Goal: Complete application form

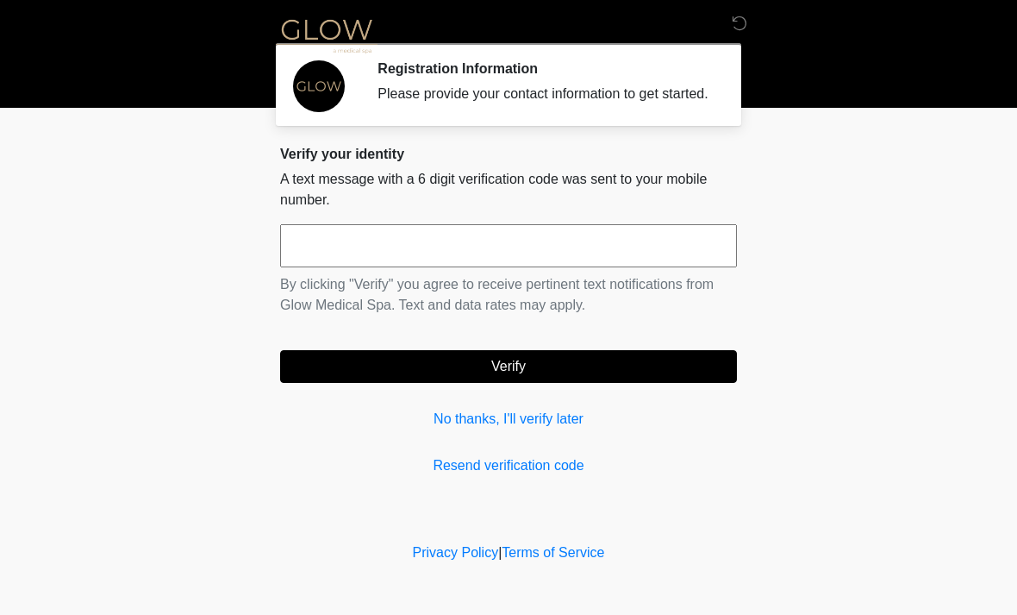
click at [625, 267] on input "text" at bounding box center [508, 245] width 457 height 43
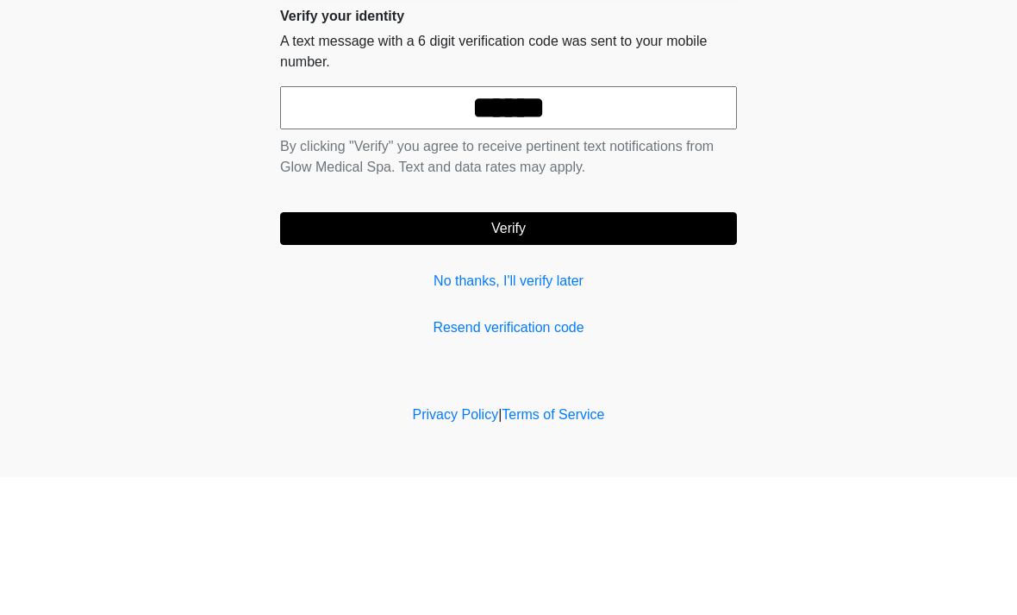
type input "******"
click at [604, 350] on button "Verify" at bounding box center [508, 366] width 457 height 33
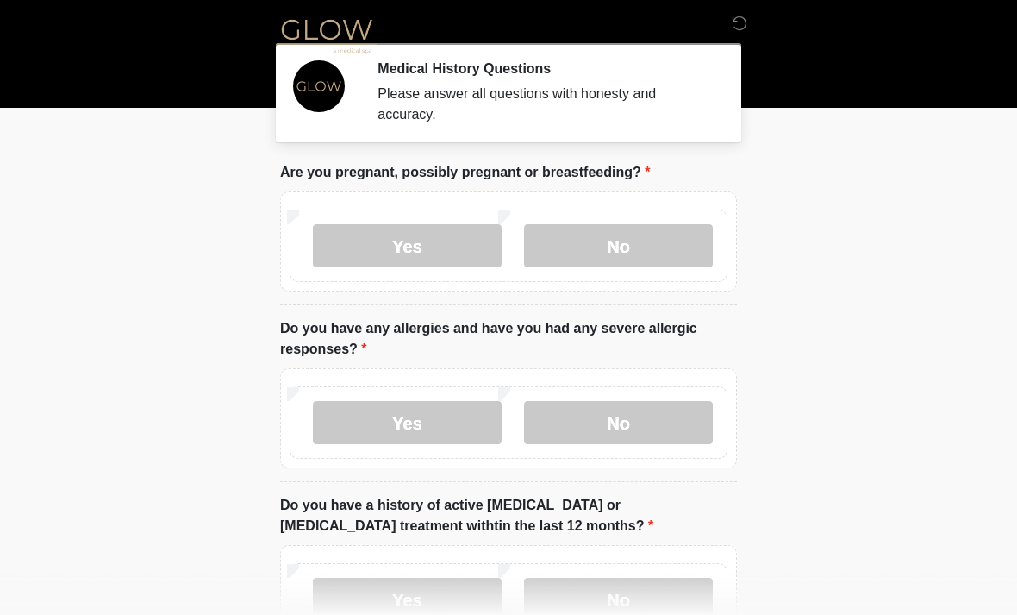
click at [628, 239] on label "No" at bounding box center [618, 245] width 189 height 43
click at [626, 416] on label "No" at bounding box center [618, 422] width 189 height 43
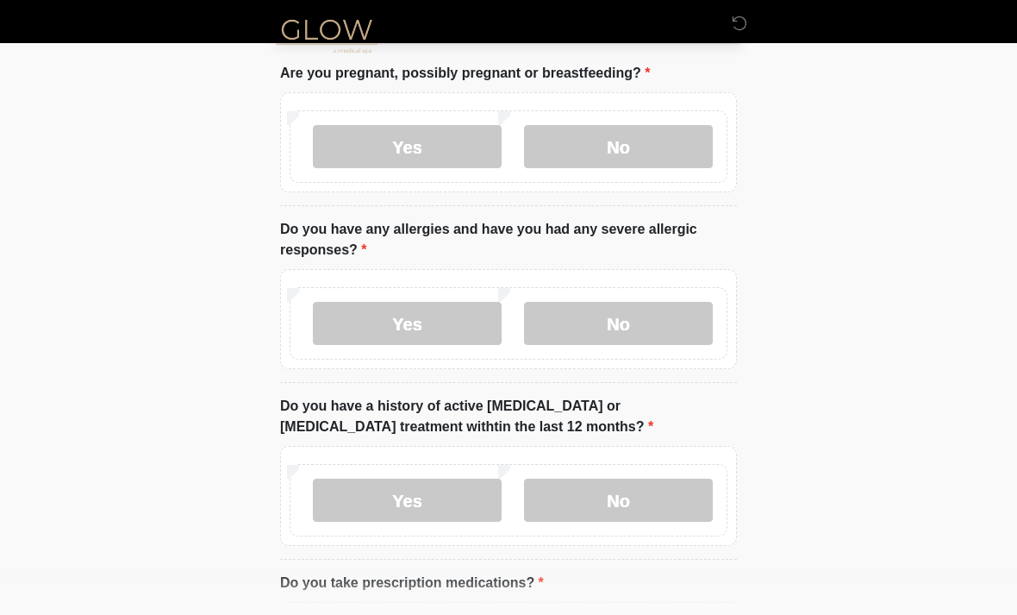
scroll to position [102, 0]
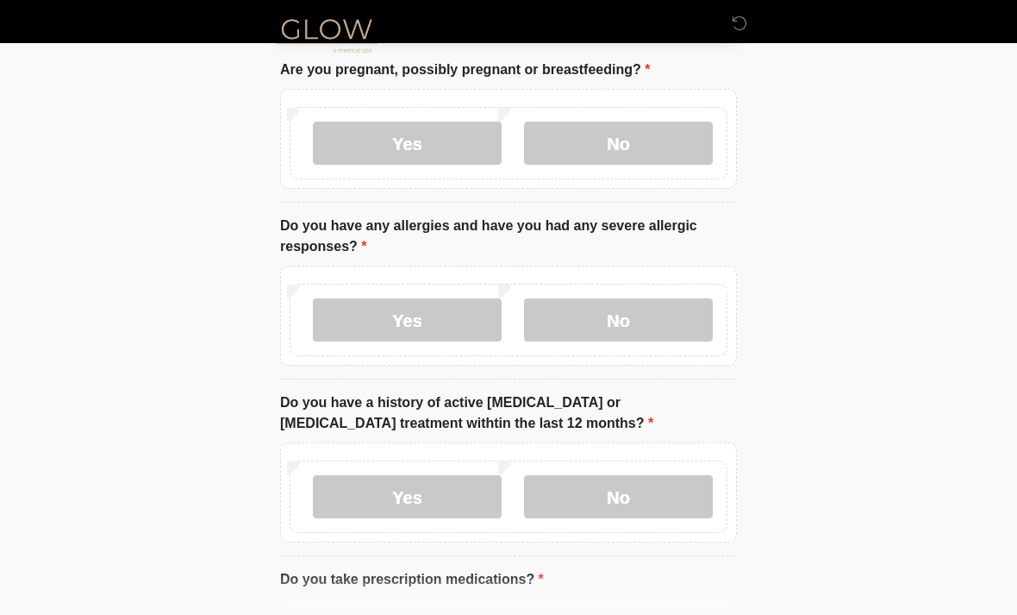
click at [625, 494] on label "No" at bounding box center [618, 497] width 189 height 43
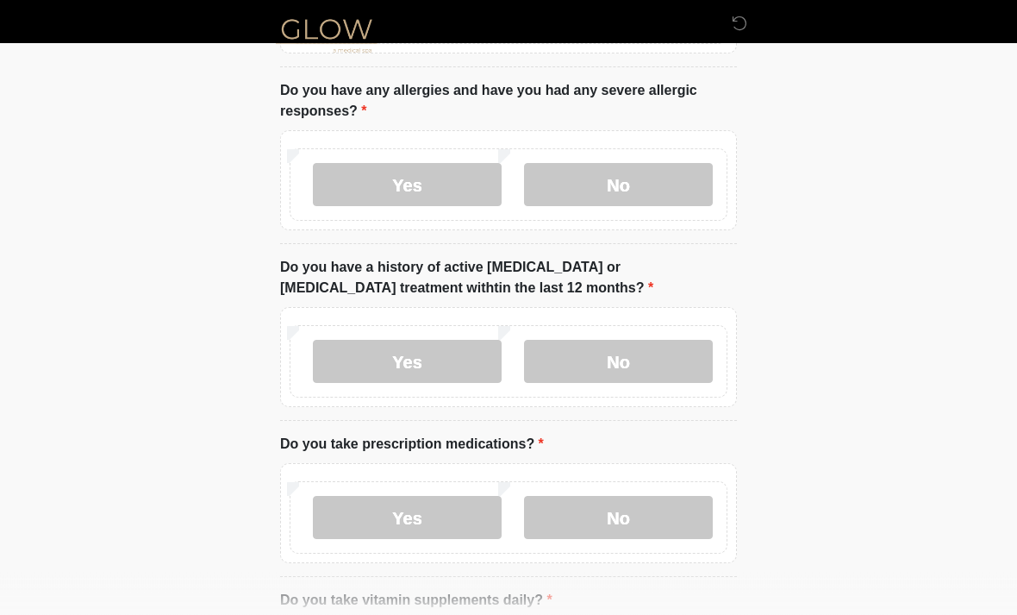
scroll to position [282, 0]
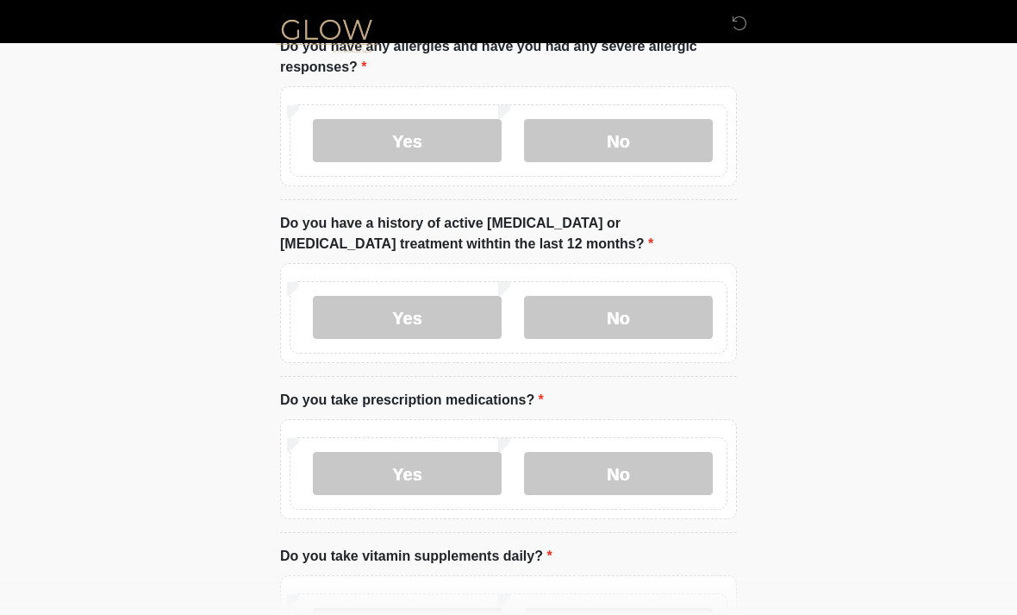
click at [433, 477] on label "Yes" at bounding box center [407, 473] width 189 height 43
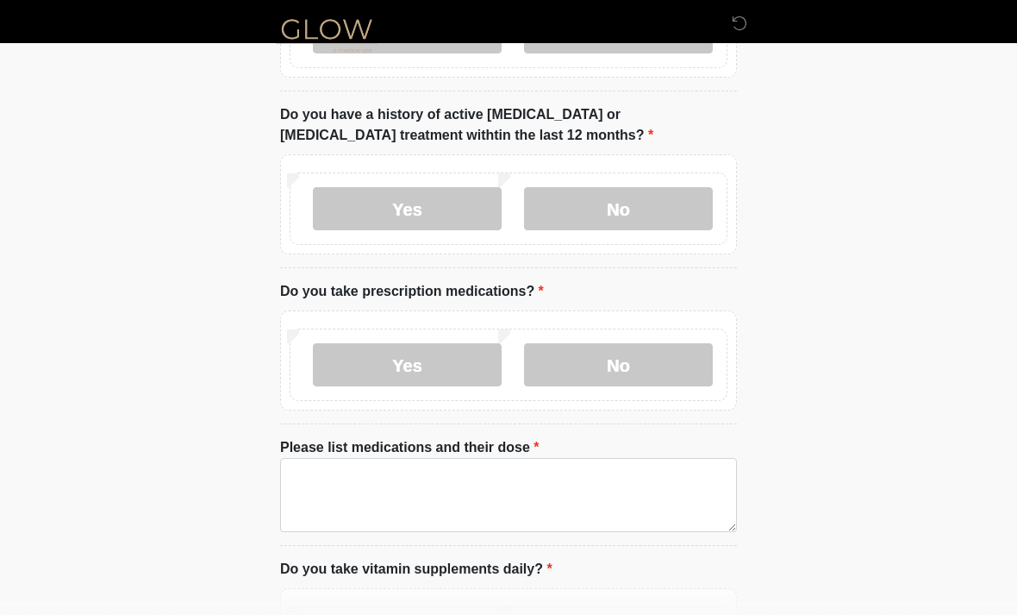
scroll to position [395, 0]
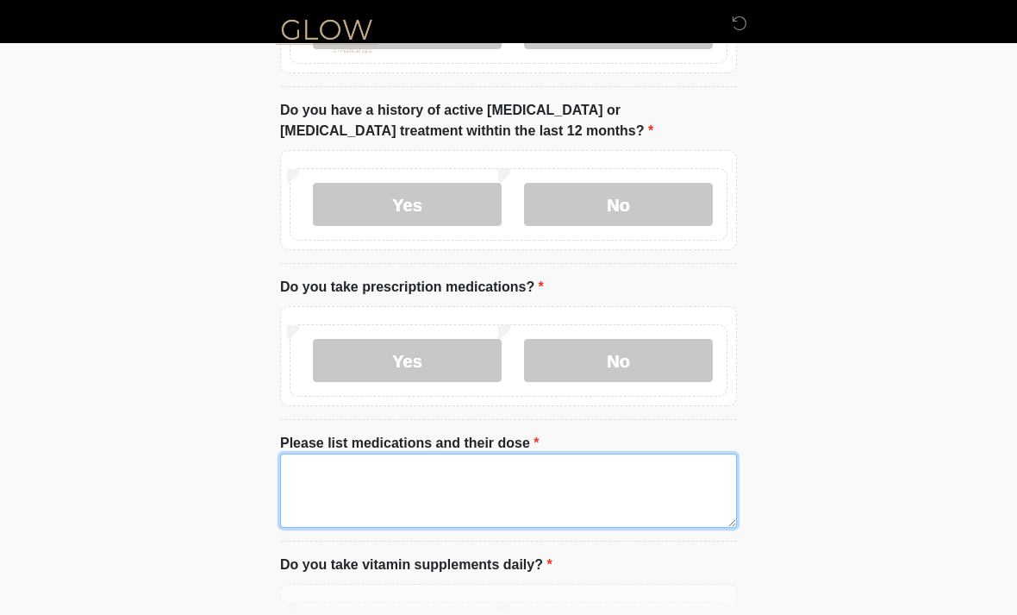
click at [310, 467] on textarea "Please list medications and their dose" at bounding box center [508, 491] width 457 height 74
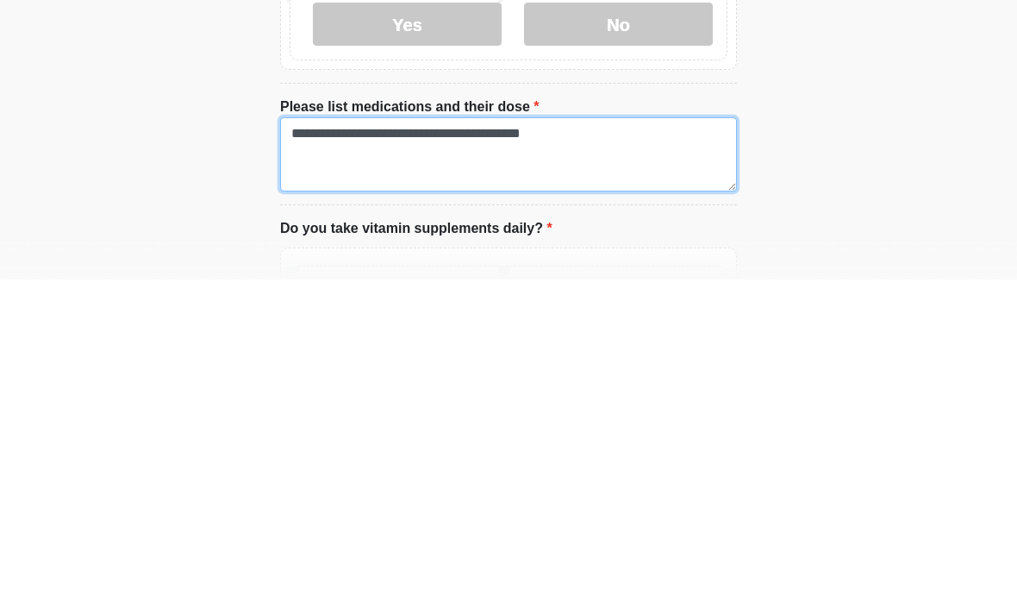
click at [632, 454] on textarea "**********" at bounding box center [508, 491] width 457 height 74
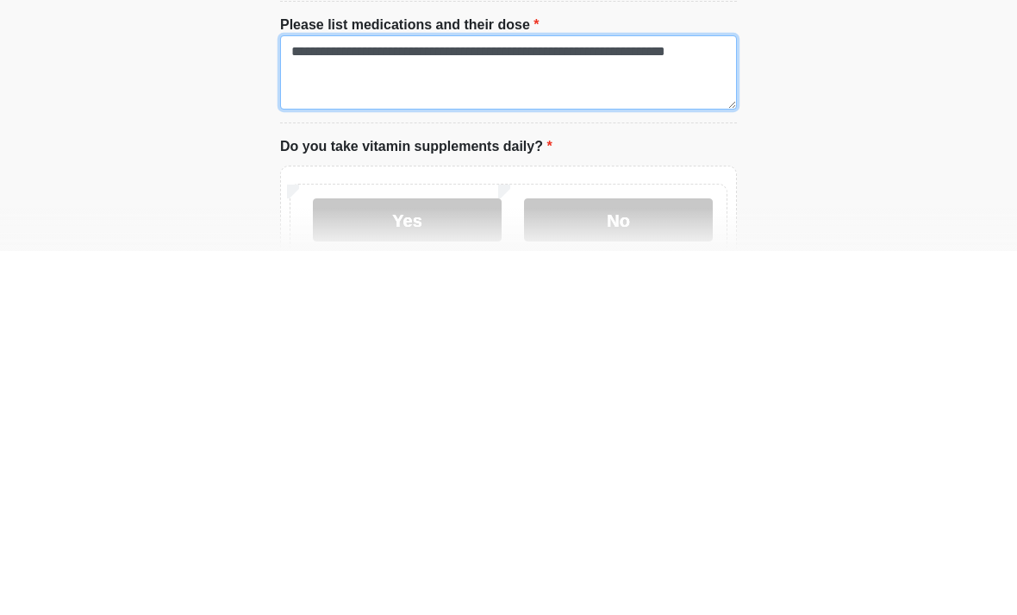
scroll to position [450, 0]
type textarea "**********"
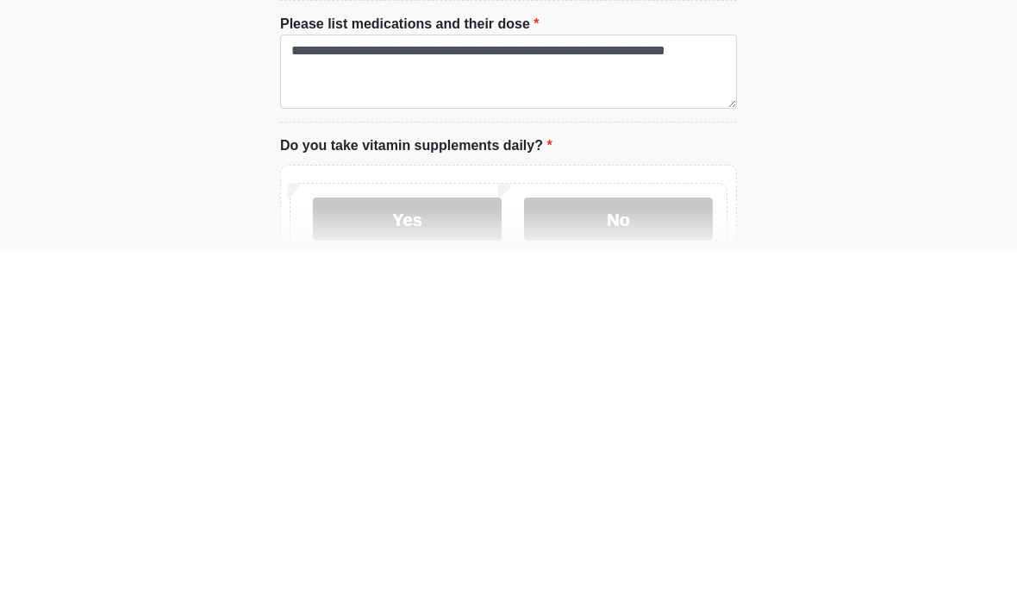
click at [434, 561] on label "Yes" at bounding box center [407, 582] width 189 height 43
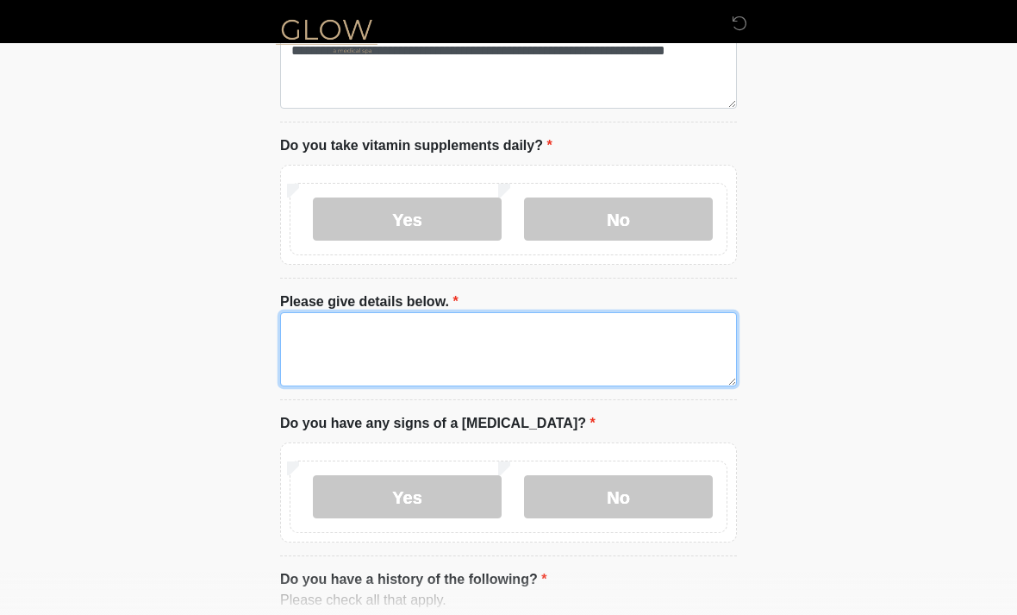
click at [312, 331] on textarea "Please give details below." at bounding box center [508, 349] width 457 height 74
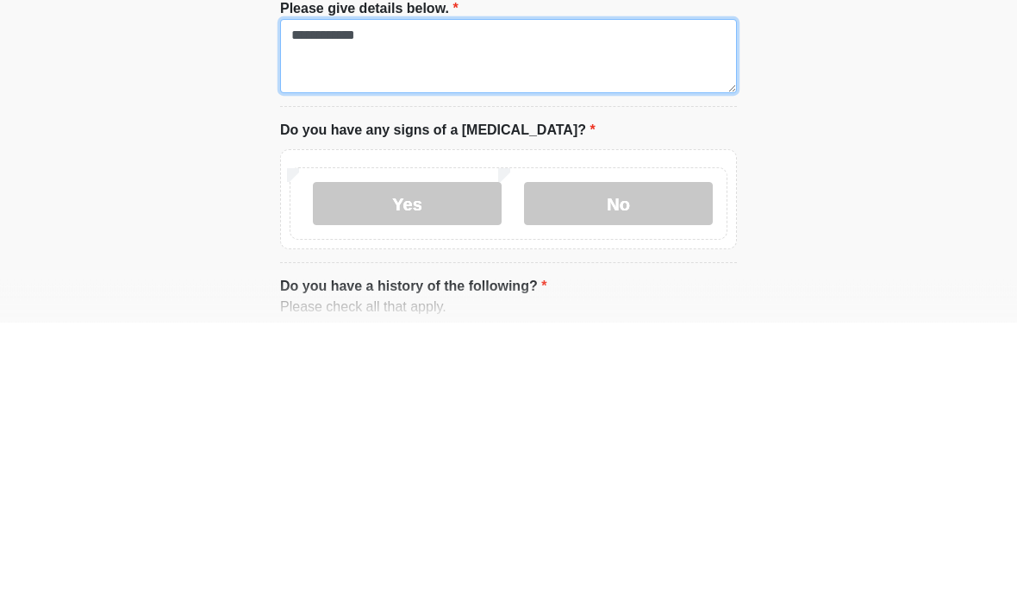
type textarea "**********"
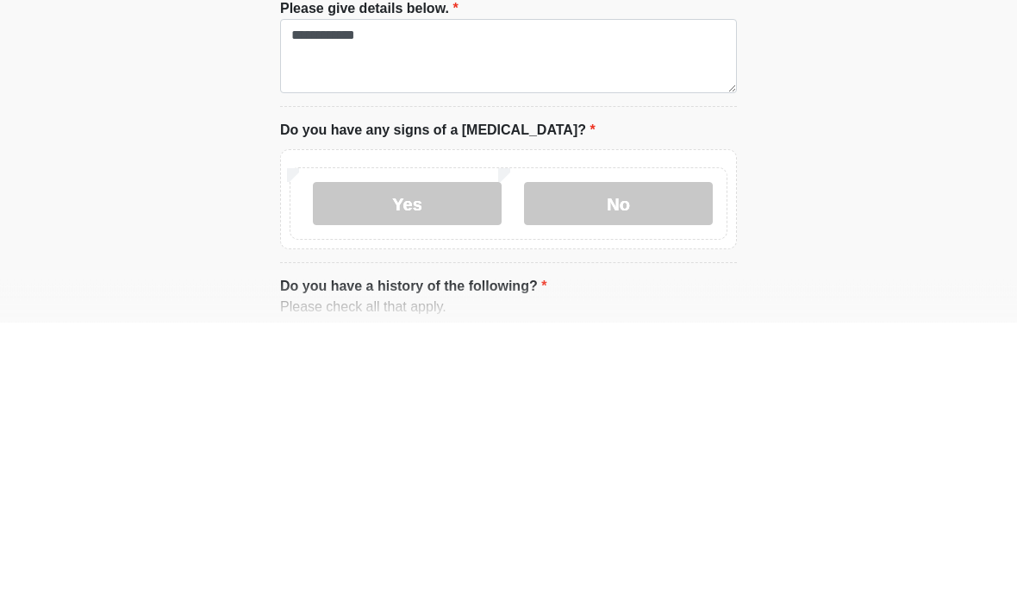
click at [623, 475] on label "No" at bounding box center [618, 496] width 189 height 43
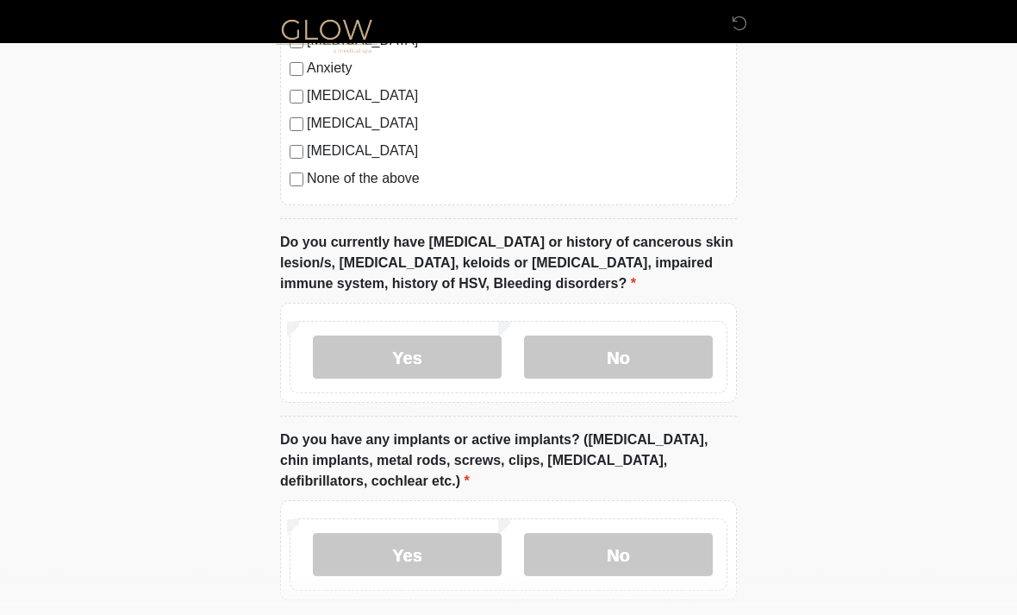
scroll to position [1580, 0]
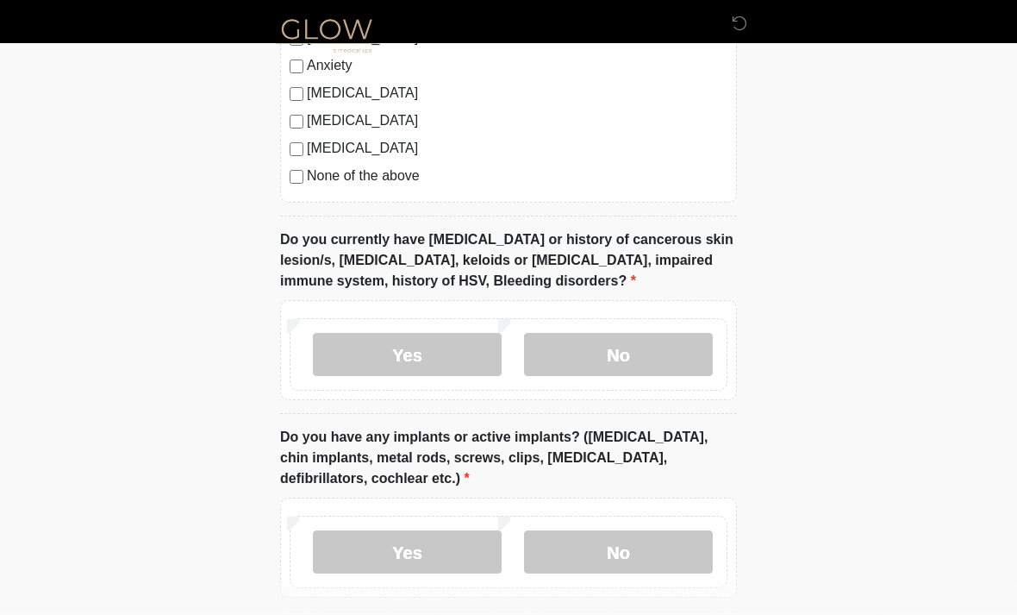
click at [628, 355] on label "No" at bounding box center [618, 355] width 189 height 43
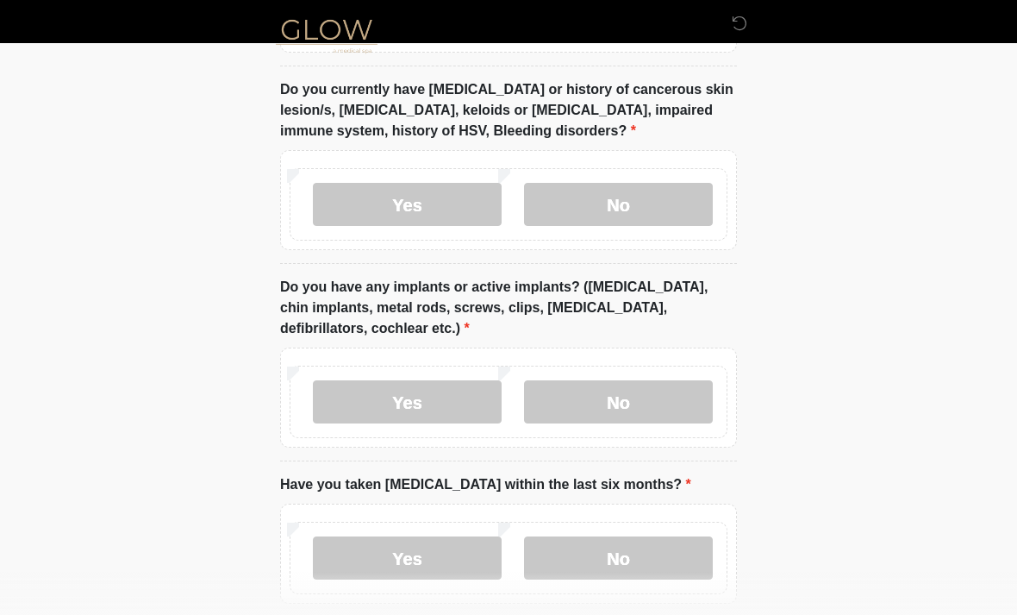
scroll to position [1731, 0]
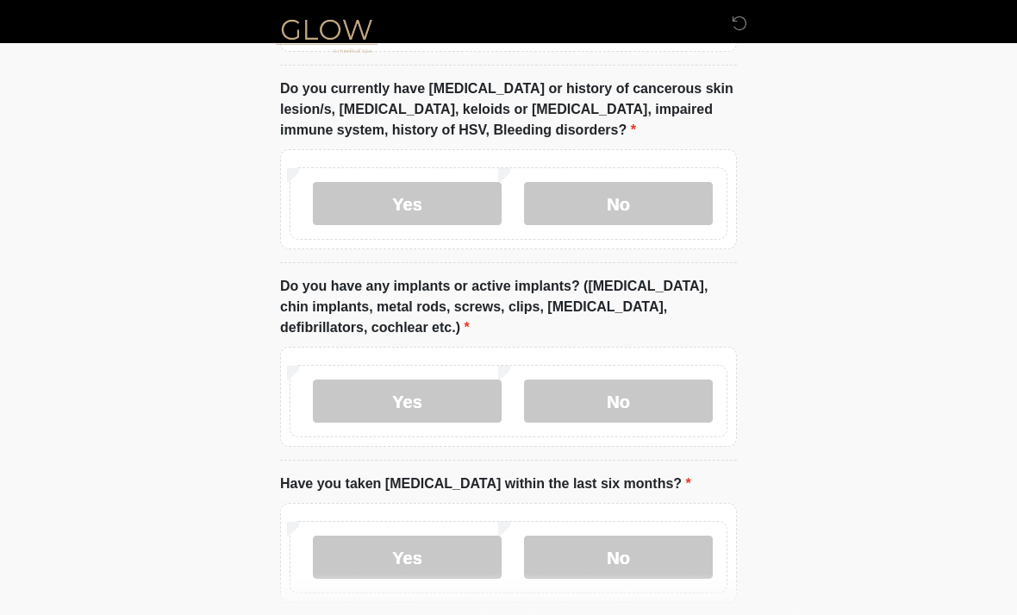
click at [627, 404] on label "No" at bounding box center [618, 400] width 189 height 43
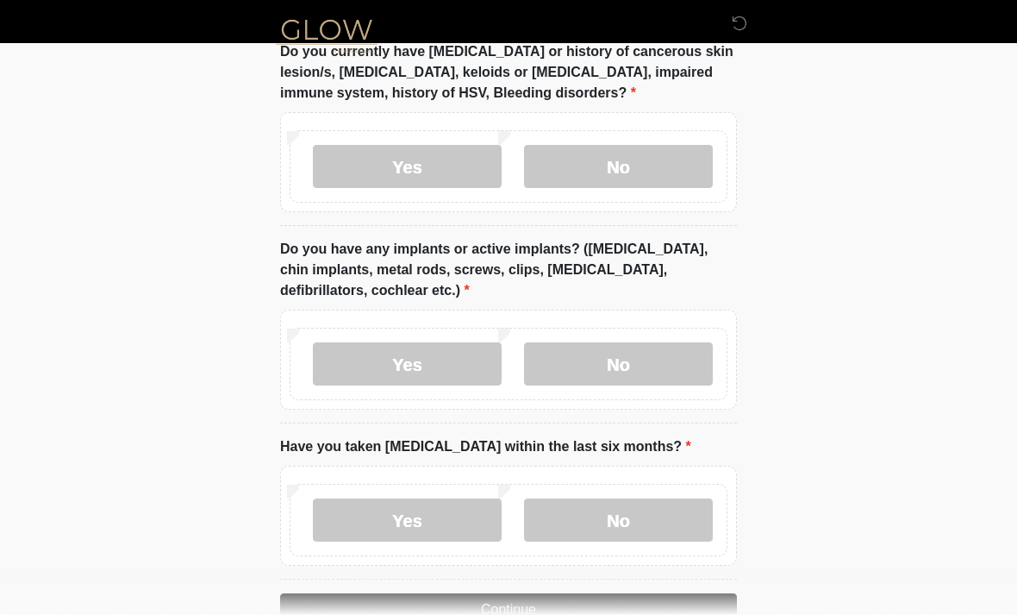
scroll to position [1812, 0]
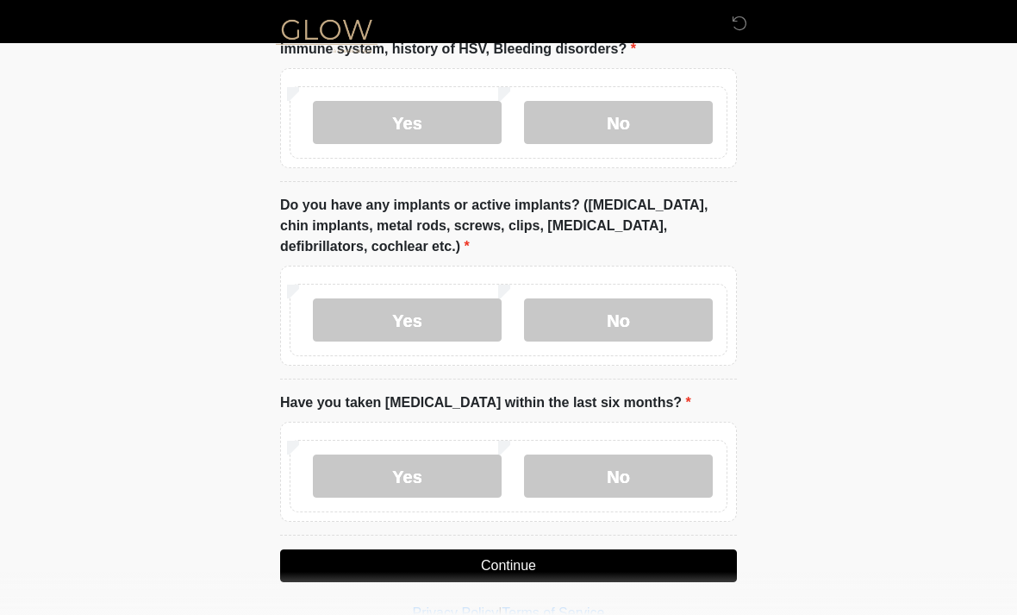
click at [616, 482] on label "No" at bounding box center [618, 475] width 189 height 43
click at [535, 552] on button "Continue" at bounding box center [508, 565] width 457 height 33
click at [670, 560] on button "Continue" at bounding box center [508, 565] width 457 height 33
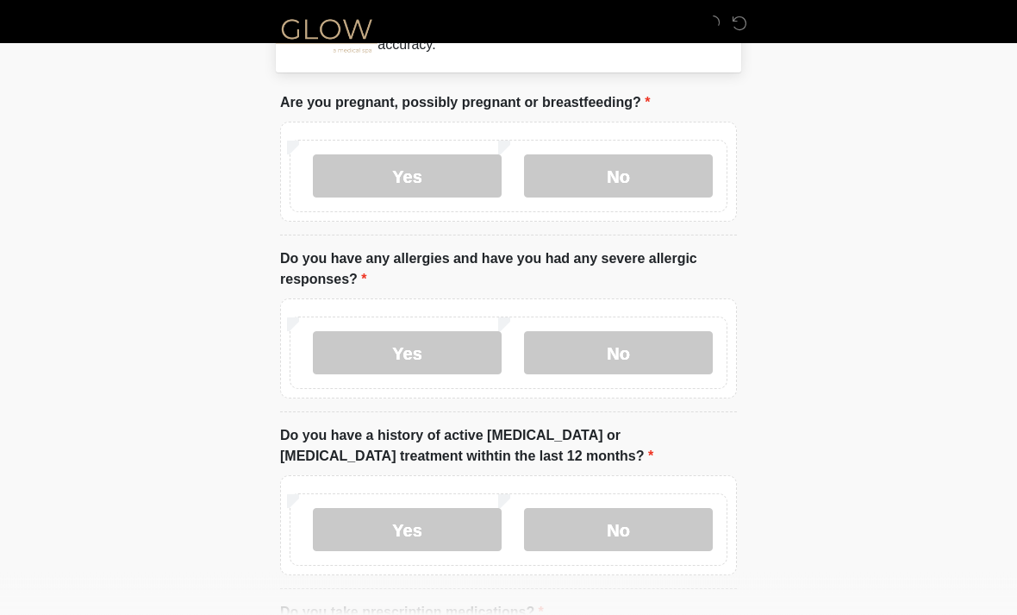
scroll to position [0, 0]
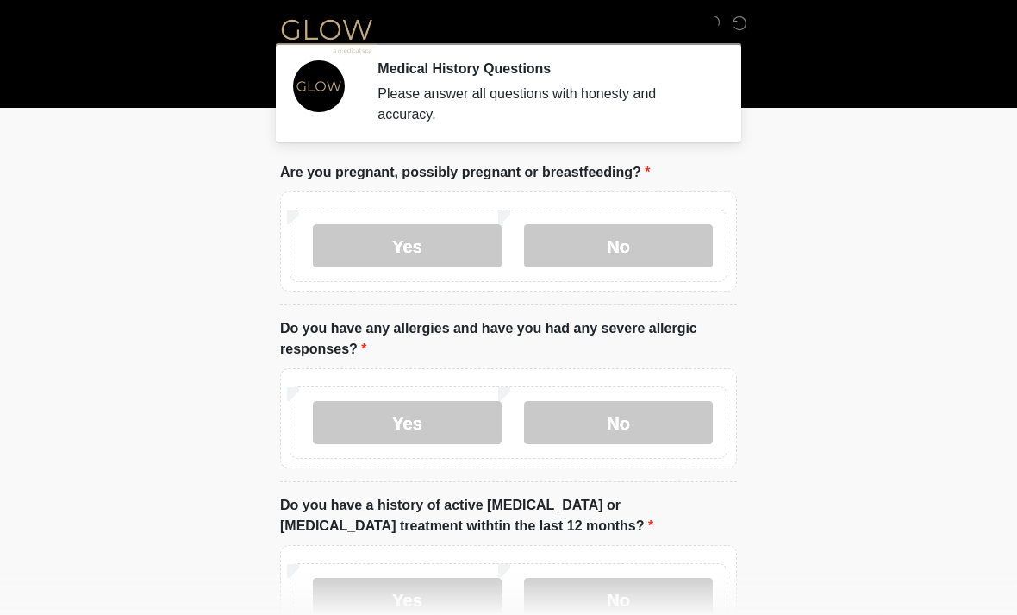
click at [747, 23] on icon at bounding box center [740, 24] width 16 height 16
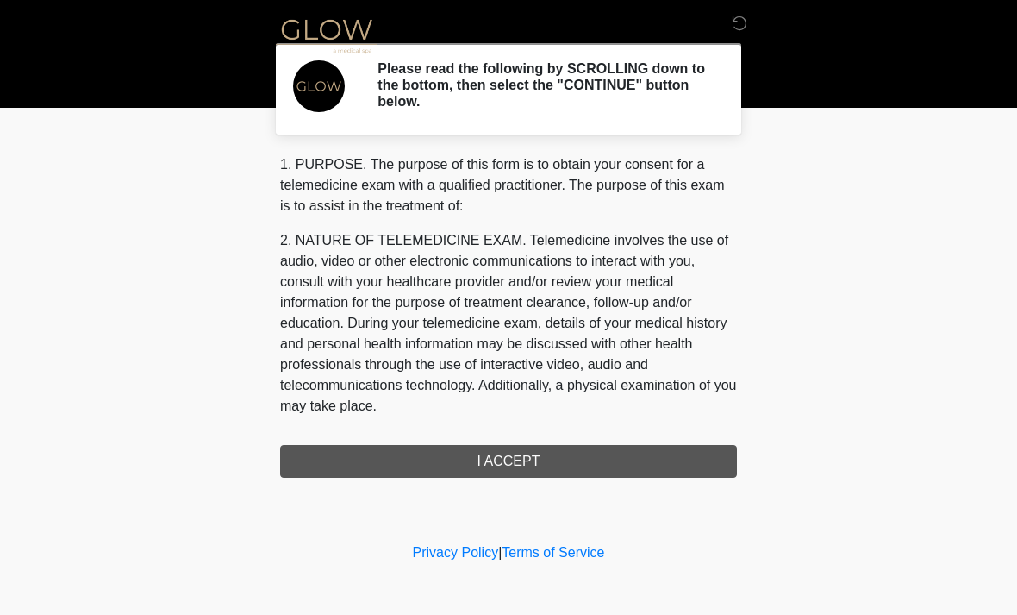
click at [617, 461] on div "1. PURPOSE. The purpose of this form is to obtain your consent for a telemedici…" at bounding box center [508, 315] width 457 height 323
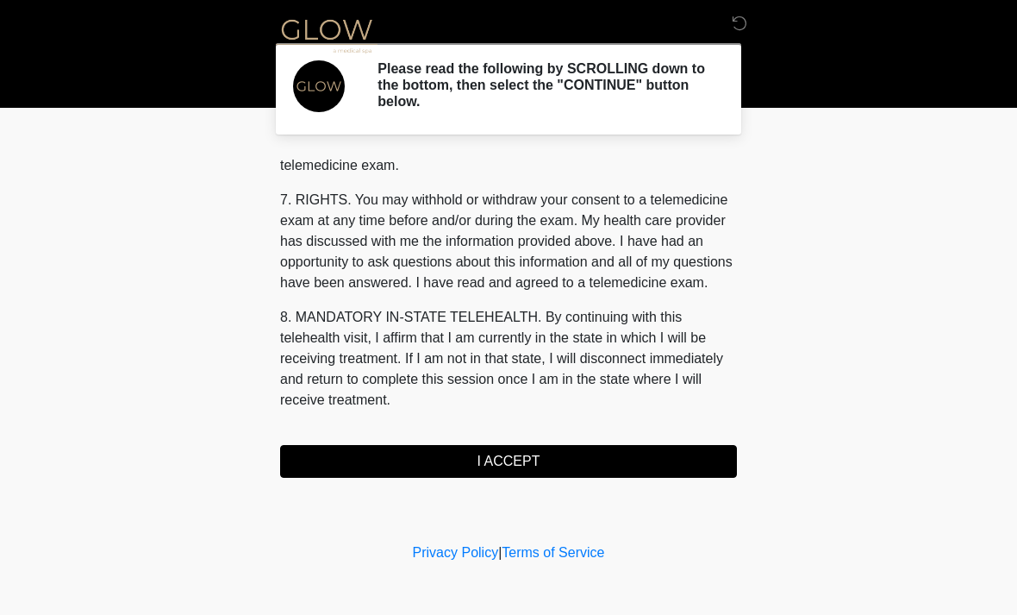
click at [641, 461] on button "I ACCEPT" at bounding box center [508, 461] width 457 height 33
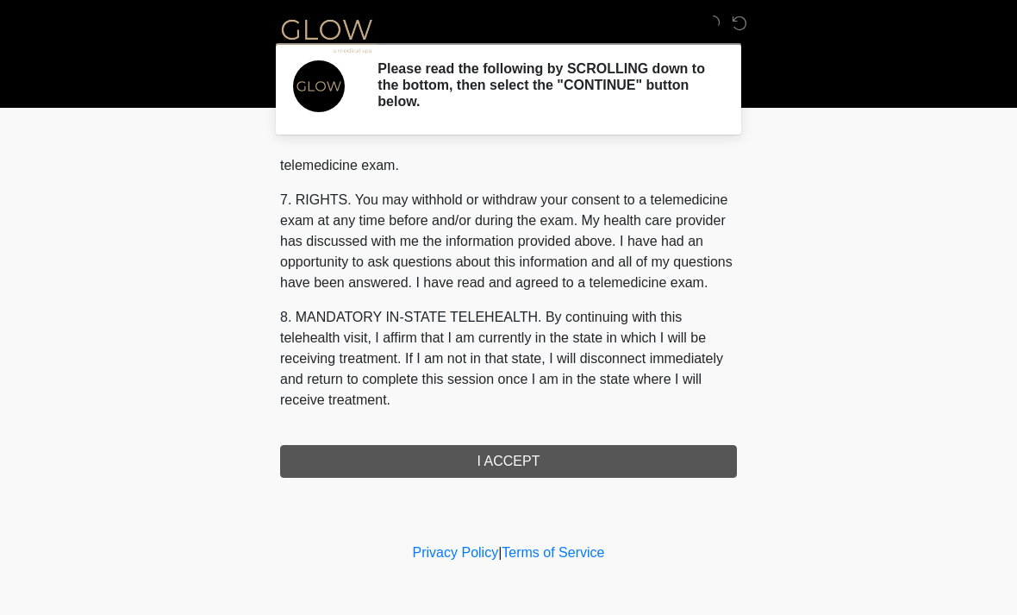
scroll to position [730, 0]
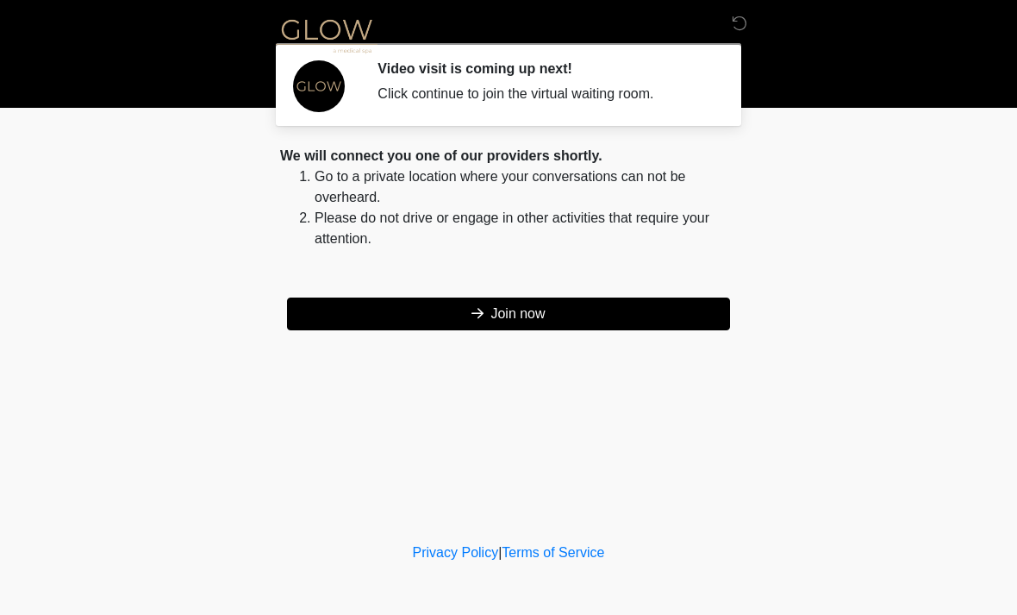
click at [667, 318] on button "Join now" at bounding box center [508, 313] width 443 height 33
click at [667, 322] on button "Join now" at bounding box center [508, 313] width 443 height 33
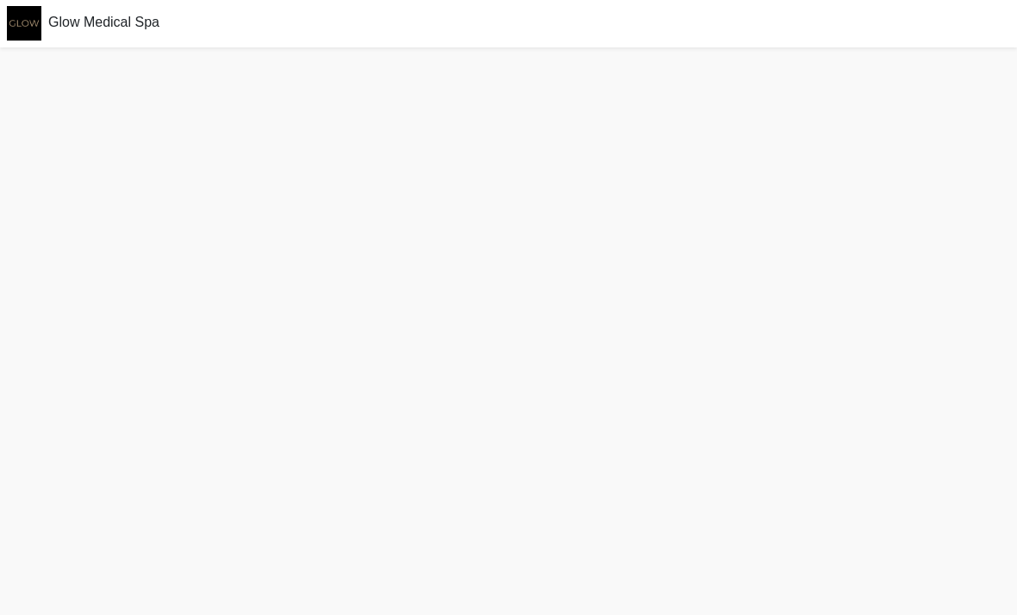
scroll to position [5, 0]
